Goal: Information Seeking & Learning: Learn about a topic

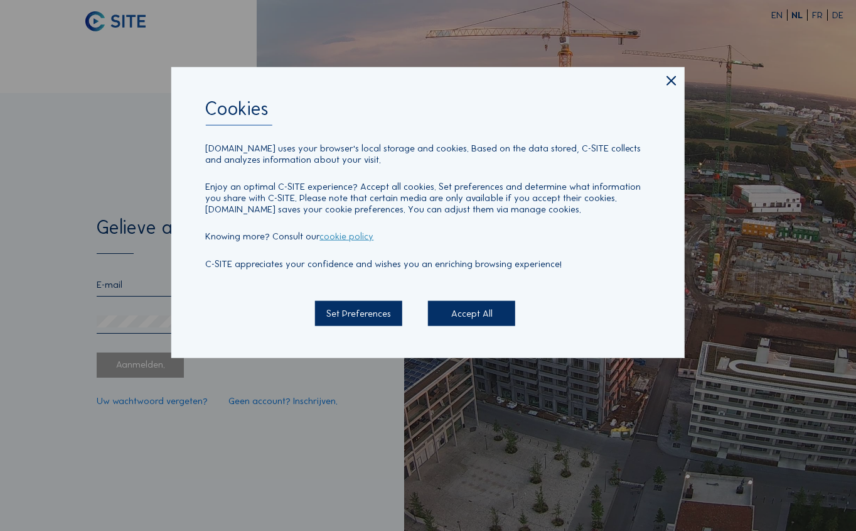
click at [460, 313] on div "Accept All" at bounding box center [471, 313] width 87 height 25
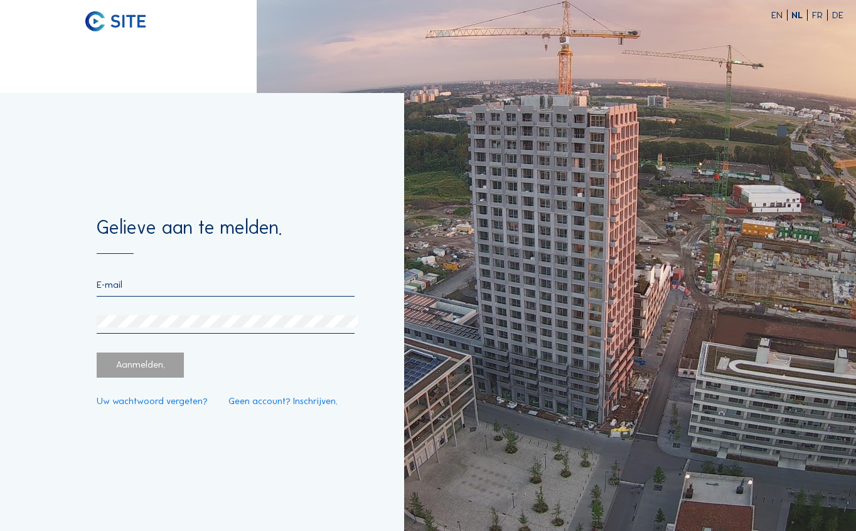
click at [188, 287] on input "email" at bounding box center [226, 284] width 258 height 11
click at [230, 283] on input "email" at bounding box center [226, 284] width 258 height 11
paste input "[EMAIL_ADDRESS][DOMAIN_NAME]"
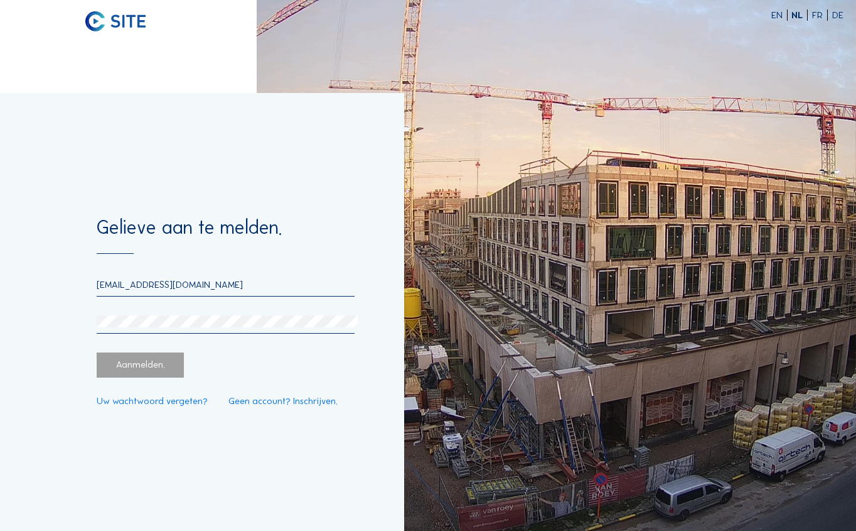
type input "[EMAIL_ADDRESS][DOMAIN_NAME]"
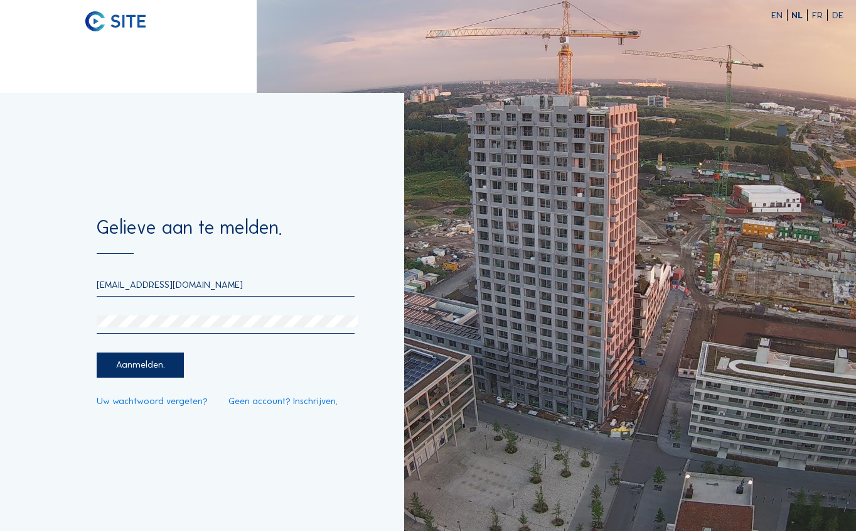
click at [137, 363] on div "Aanmelden." at bounding box center [140, 364] width 87 height 25
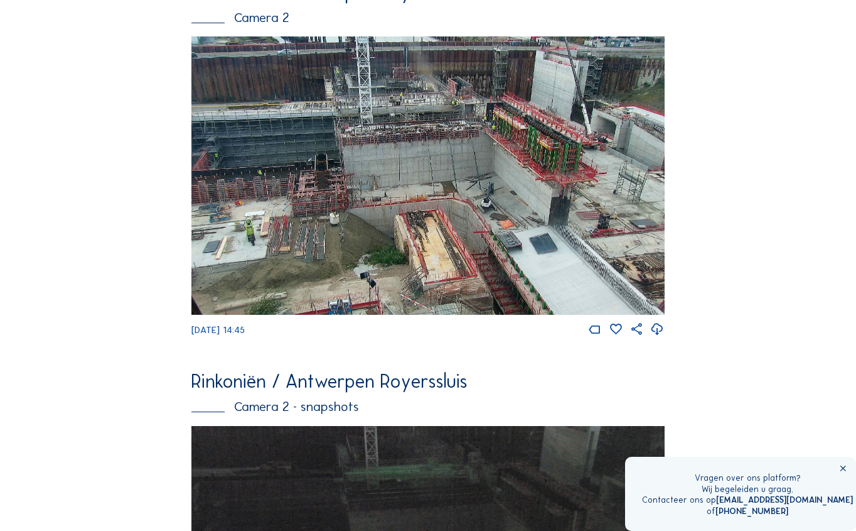
scroll to position [502, 0]
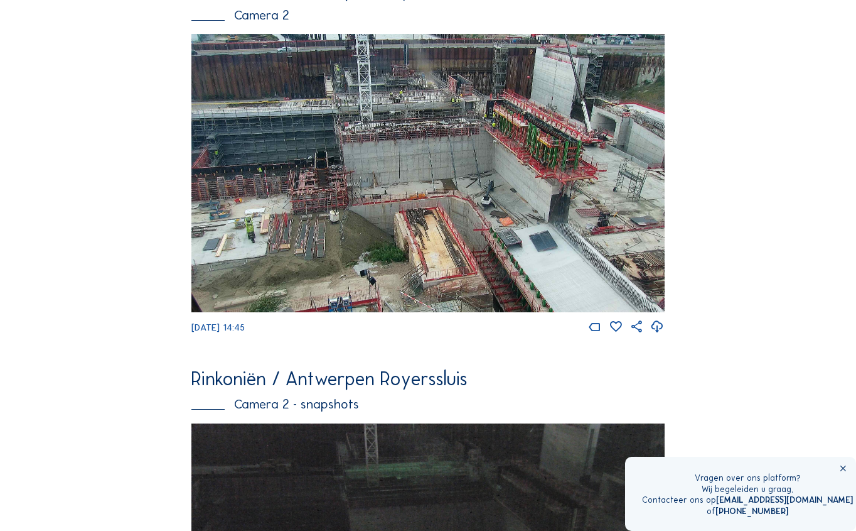
click at [284, 99] on img at bounding box center [428, 173] width 473 height 278
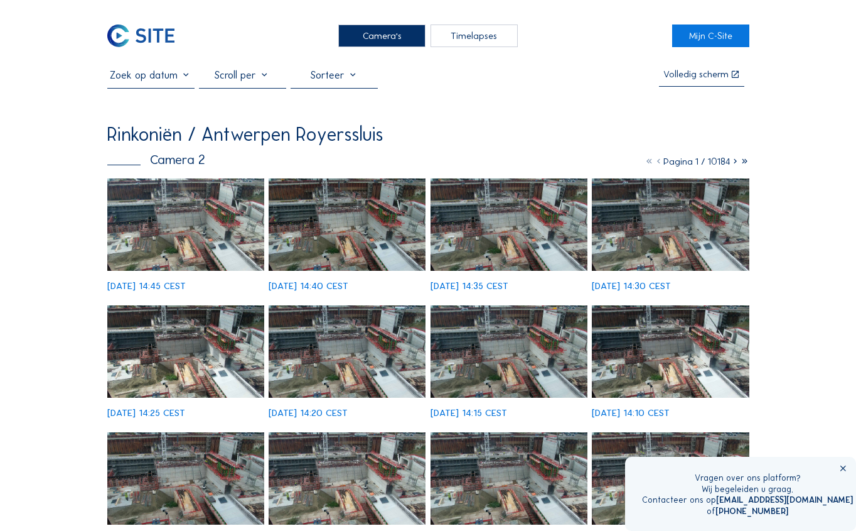
click at [213, 255] on img at bounding box center [185, 224] width 157 height 92
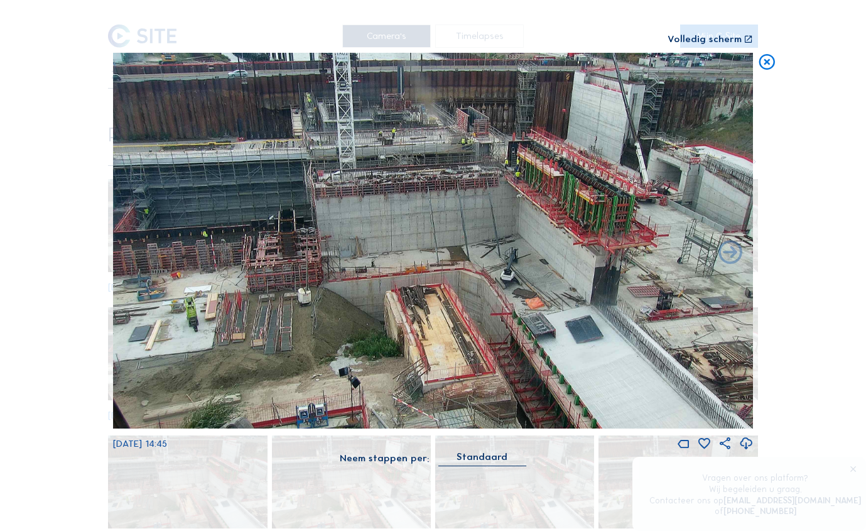
click at [695, 36] on div "Volledig scherm" at bounding box center [704, 40] width 74 height 10
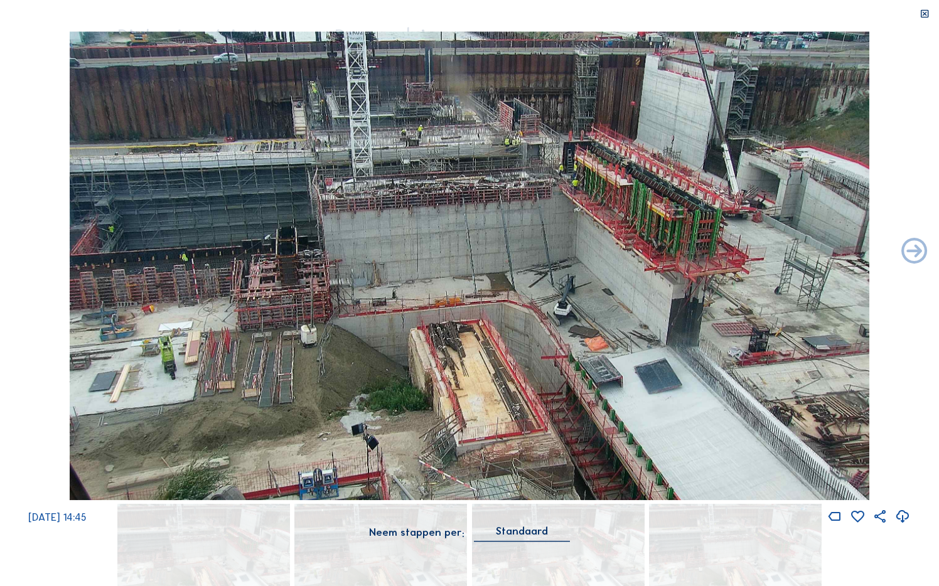
click at [348, 325] on img at bounding box center [470, 265] width 800 height 469
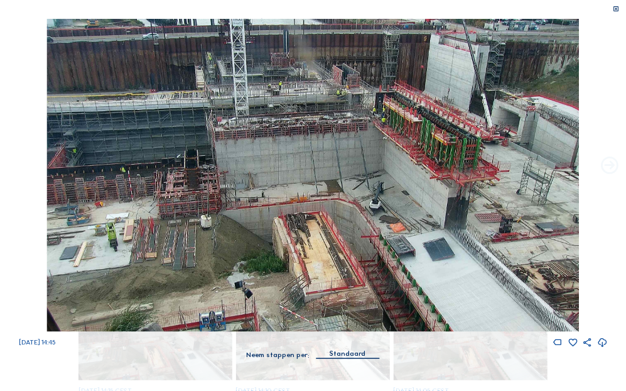
click at [608, 168] on icon at bounding box center [609, 165] width 21 height 21
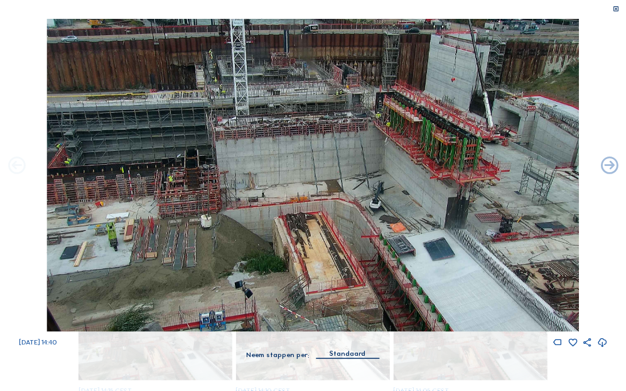
click at [20, 170] on icon at bounding box center [16, 165] width 21 height 21
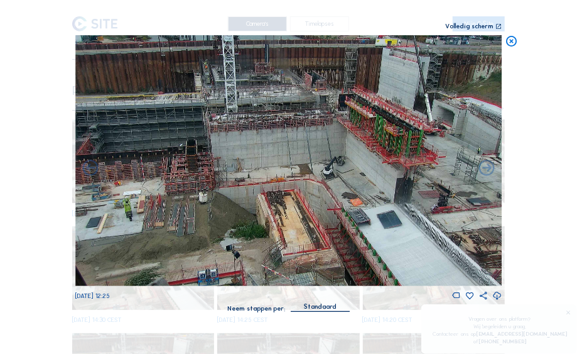
click at [213, 24] on div "Scroll om door de tijd te reizen | Druk op de 'Alt'-knop + scroll om te Zoomen …" at bounding box center [239, 27] width 328 height 6
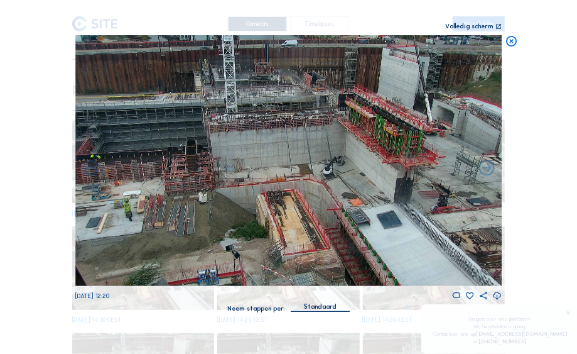
click at [266, 27] on div "Scroll om door de tijd te reizen | Druk op de 'Alt'-knop + scroll om te Zoomen …" at bounding box center [239, 27] width 328 height 6
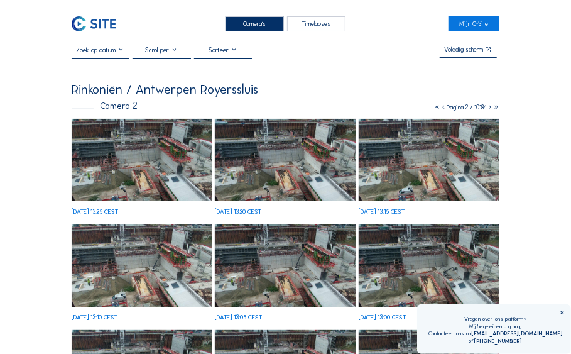
scroll to position [6, 0]
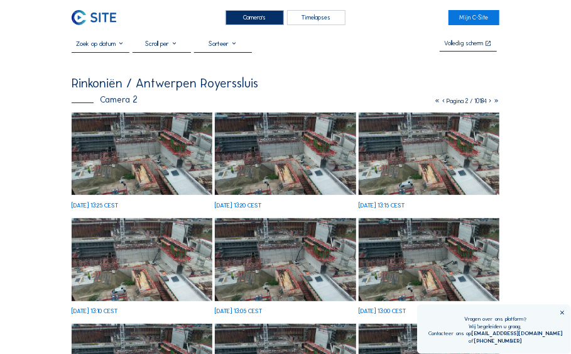
click at [259, 15] on div "Camera's" at bounding box center [254, 17] width 58 height 15
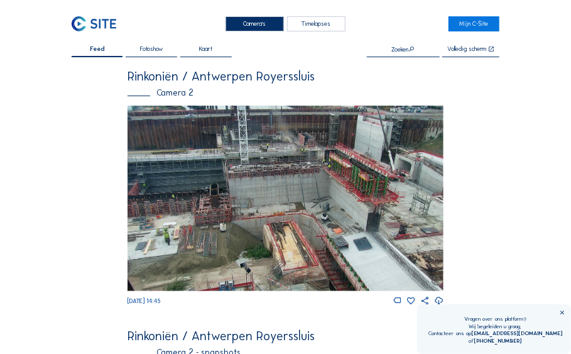
click at [183, 151] on img at bounding box center [285, 197] width 316 height 185
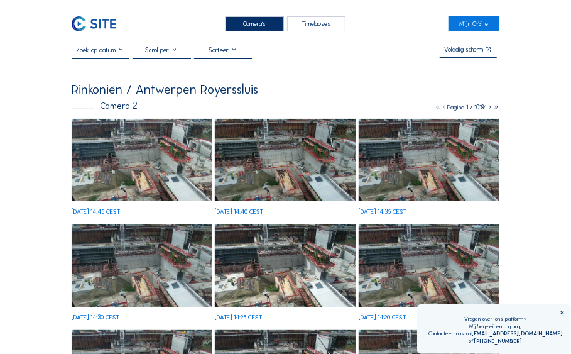
click at [185, 161] on img at bounding box center [142, 160] width 141 height 82
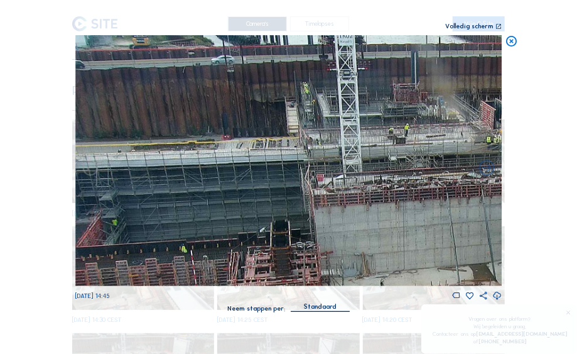
drag, startPoint x: 216, startPoint y: 99, endPoint x: 392, endPoint y: 192, distance: 199.1
click at [392, 192] on img at bounding box center [288, 160] width 427 height 251
